Goal: Transaction & Acquisition: Purchase product/service

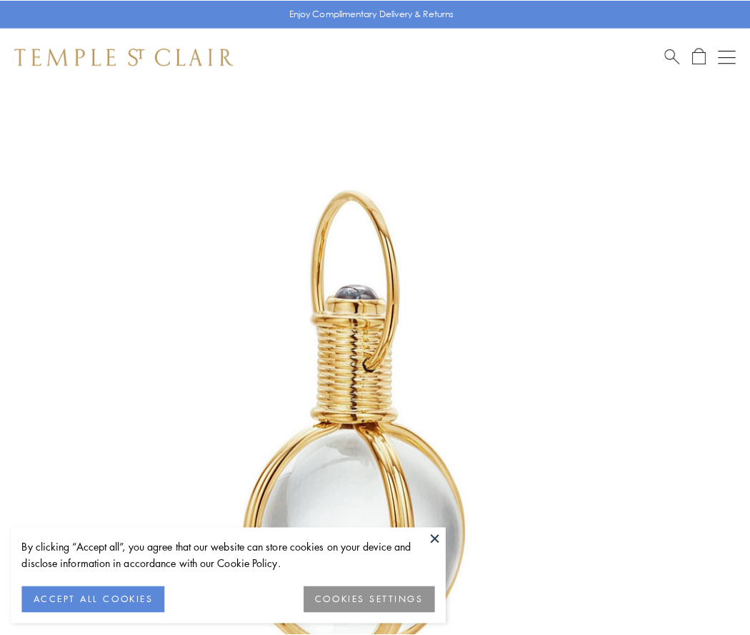
scroll to position [373, 0]
